Goal: Transaction & Acquisition: Book appointment/travel/reservation

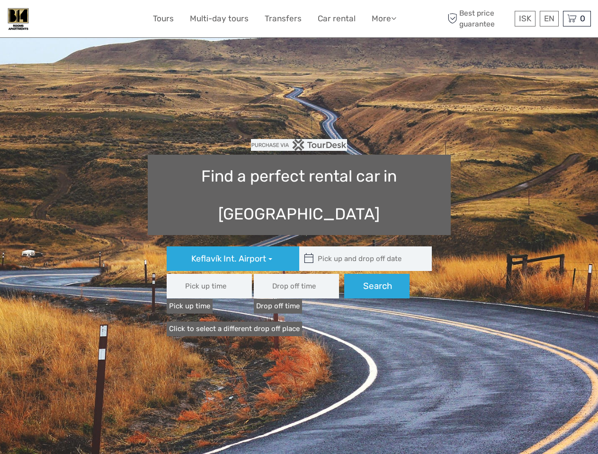
type input "08:00"
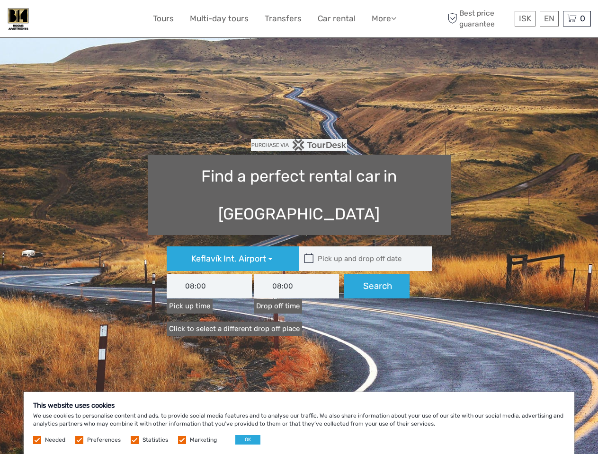
click at [383, 18] on link "More" at bounding box center [384, 19] width 25 height 14
click at [394, 18] on icon at bounding box center [393, 18] width 5 height 8
click at [525, 18] on span "ISK" at bounding box center [525, 18] width 12 height 9
click at [549, 18] on div "EN English Español Deutsch" at bounding box center [549, 19] width 19 height 16
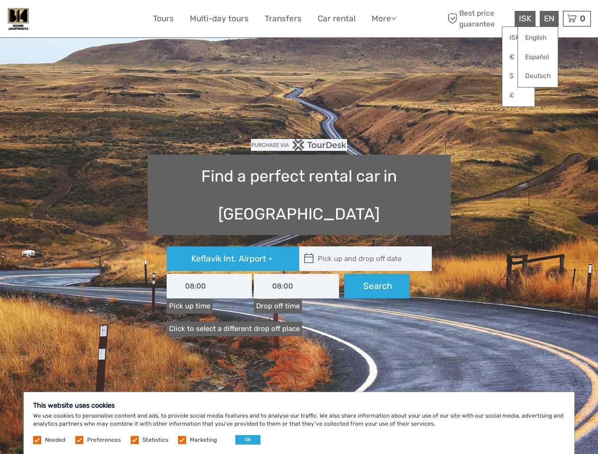
click at [577, 18] on div "0 Items Total 0 ISK Checkout The shopping cart is empty." at bounding box center [577, 19] width 28 height 16
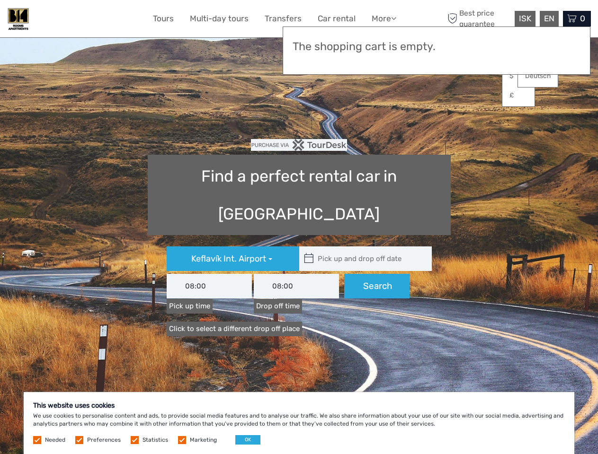
click at [309, 251] on icon at bounding box center [309, 258] width 10 height 15
click at [363, 247] on input "text" at bounding box center [363, 259] width 128 height 25
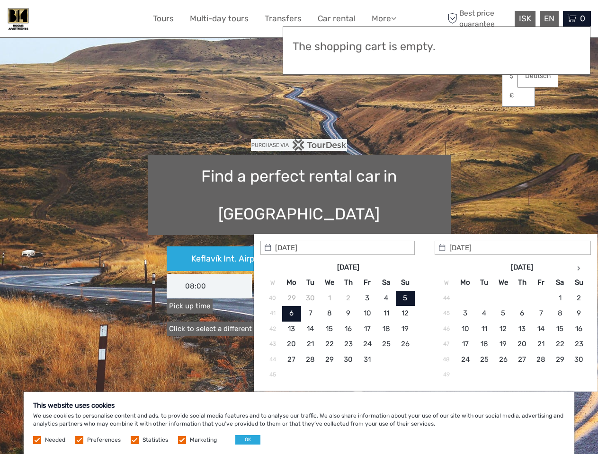
click at [377, 249] on input "[DATE]" at bounding box center [337, 248] width 154 height 14
click at [244, 440] on button "OK" at bounding box center [247, 440] width 25 height 9
type input "[DATE] - [DATE]"
